Goal: Information Seeking & Learning: Learn about a topic

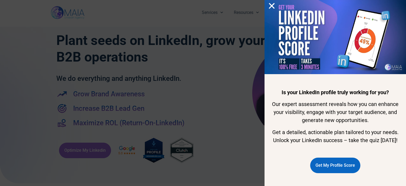
scroll to position [256, 0]
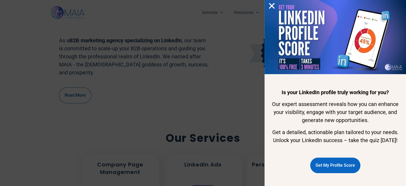
click at [267, 3] on img at bounding box center [336, 37] width 142 height 74
click at [270, 4] on use "Close" at bounding box center [272, 6] width 6 height 6
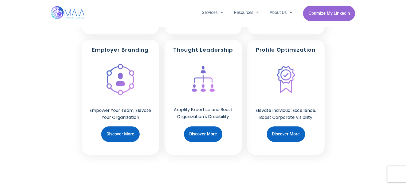
scroll to position [492, 0]
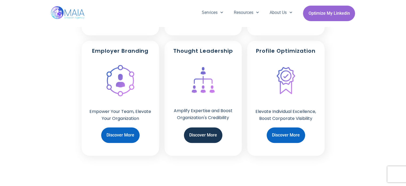
click at [192, 131] on span "Discover More" at bounding box center [203, 135] width 28 height 10
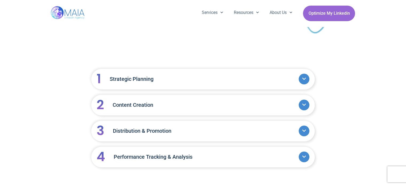
scroll to position [545, 0]
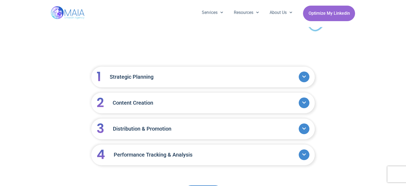
click at [305, 74] on icon at bounding box center [304, 76] width 4 height 4
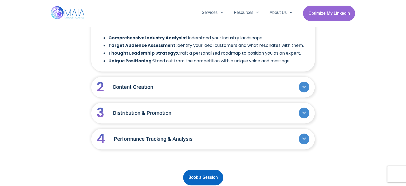
scroll to position [609, 0]
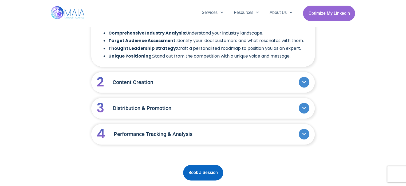
click at [305, 77] on span at bounding box center [304, 82] width 11 height 11
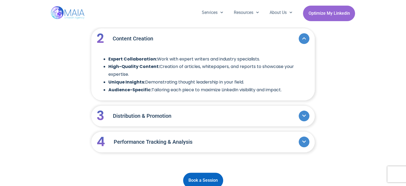
click at [306, 113] on icon at bounding box center [304, 115] width 4 height 4
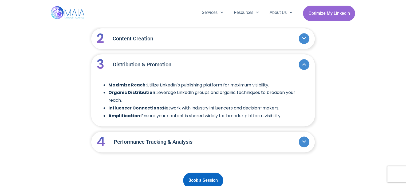
click at [303, 140] on icon at bounding box center [304, 141] width 4 height 2
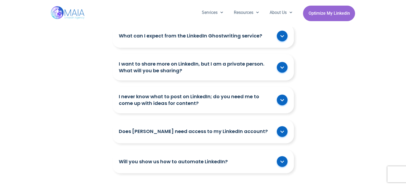
scroll to position [812, 0]
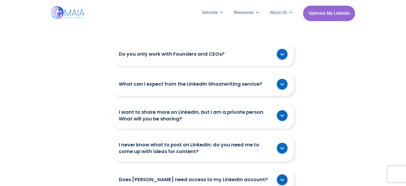
click at [283, 82] on icon at bounding box center [282, 84] width 4 height 4
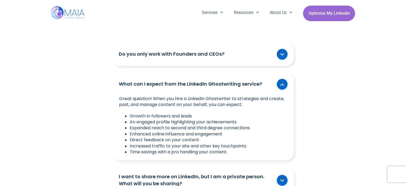
click at [76, 89] on div "FAQs Toggle Title Toggle Content Do you only work with Founders and CEOs? We of…" at bounding box center [203, 150] width 406 height 276
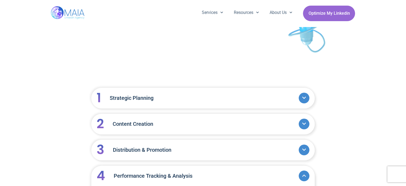
scroll to position [524, 0]
click at [305, 145] on span at bounding box center [304, 150] width 11 height 11
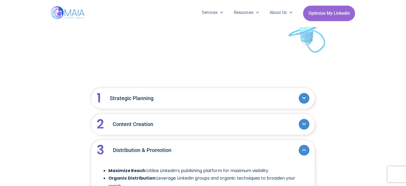
click at [352, 118] on div "Accordion Title Accordion Content 1 Strategic Planning Comprehensive Industry A…" at bounding box center [203, 178] width 406 height 196
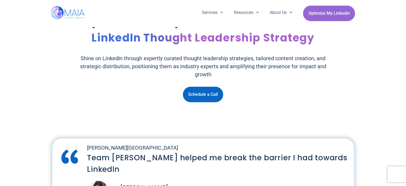
scroll to position [0, 0]
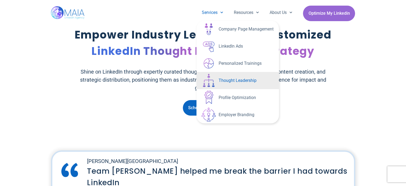
click at [222, 11] on icon "Menu" at bounding box center [221, 12] width 3 height 3
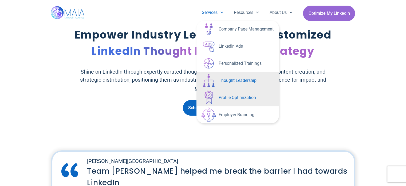
click at [230, 98] on link "Profile Optimization" at bounding box center [238, 97] width 83 height 17
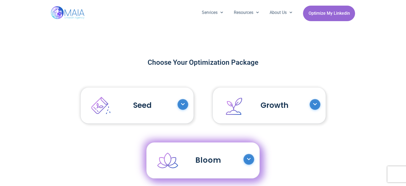
scroll to position [492, 0]
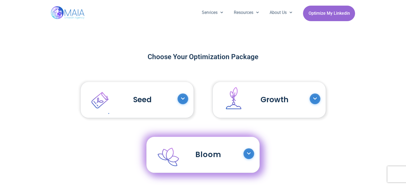
click at [182, 96] on icon at bounding box center [183, 98] width 4 height 4
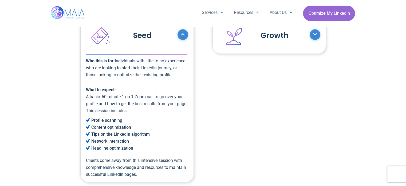
scroll to position [545, 0]
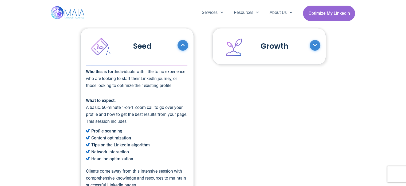
click at [314, 46] on icon at bounding box center [315, 45] width 4 height 4
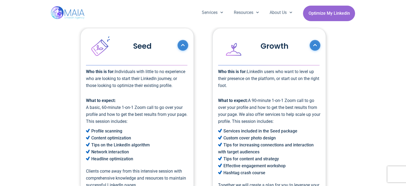
click at [351, 85] on div "Choose Your Optimization Package Accordion Title Accordion Content Seed Who thi…" at bounding box center [203, 148] width 406 height 304
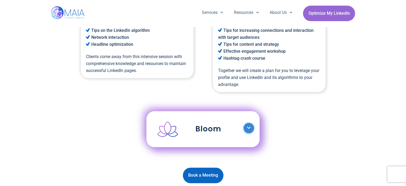
scroll to position [727, 0]
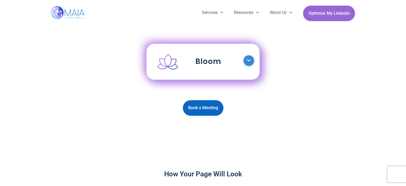
click at [248, 60] on icon at bounding box center [249, 60] width 4 height 2
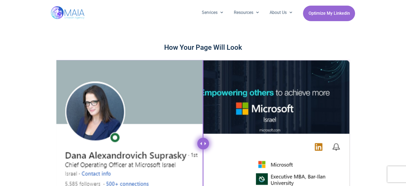
scroll to position [1005, 0]
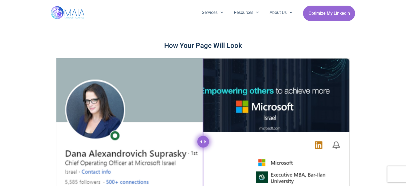
click at [377, 95] on div "How Your Page Will Look" at bounding box center [203, 125] width 406 height 174
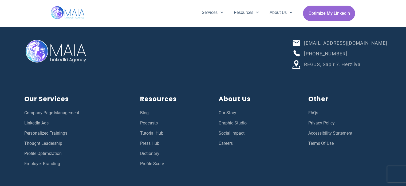
scroll to position [1974, 0]
